Goal: Information Seeking & Learning: Learn about a topic

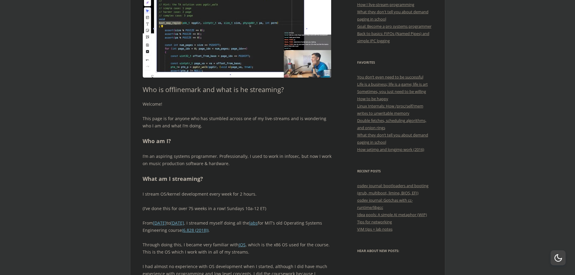
scroll to position [91, 0]
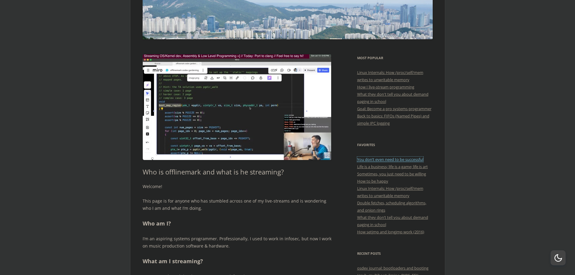
click at [383, 162] on link "You don’t even need to be successful" at bounding box center [390, 159] width 66 height 5
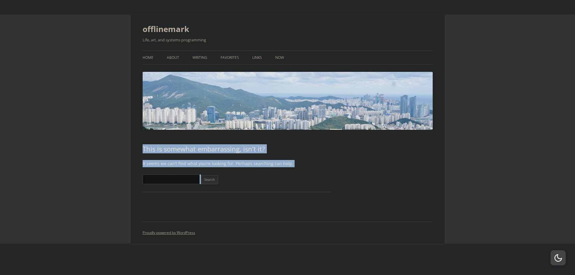
drag, startPoint x: 132, startPoint y: 151, endPoint x: 301, endPoint y: 169, distance: 169.2
click at [299, 170] on div "offlinemark Life, art, and systems programming Menu Skip to content Home About …" at bounding box center [287, 128] width 314 height 229
click at [293, 162] on p "It seems we can’t find what you’re looking for. Perhaps searching can help." at bounding box center [237, 163] width 189 height 7
